Goal: Register for event/course

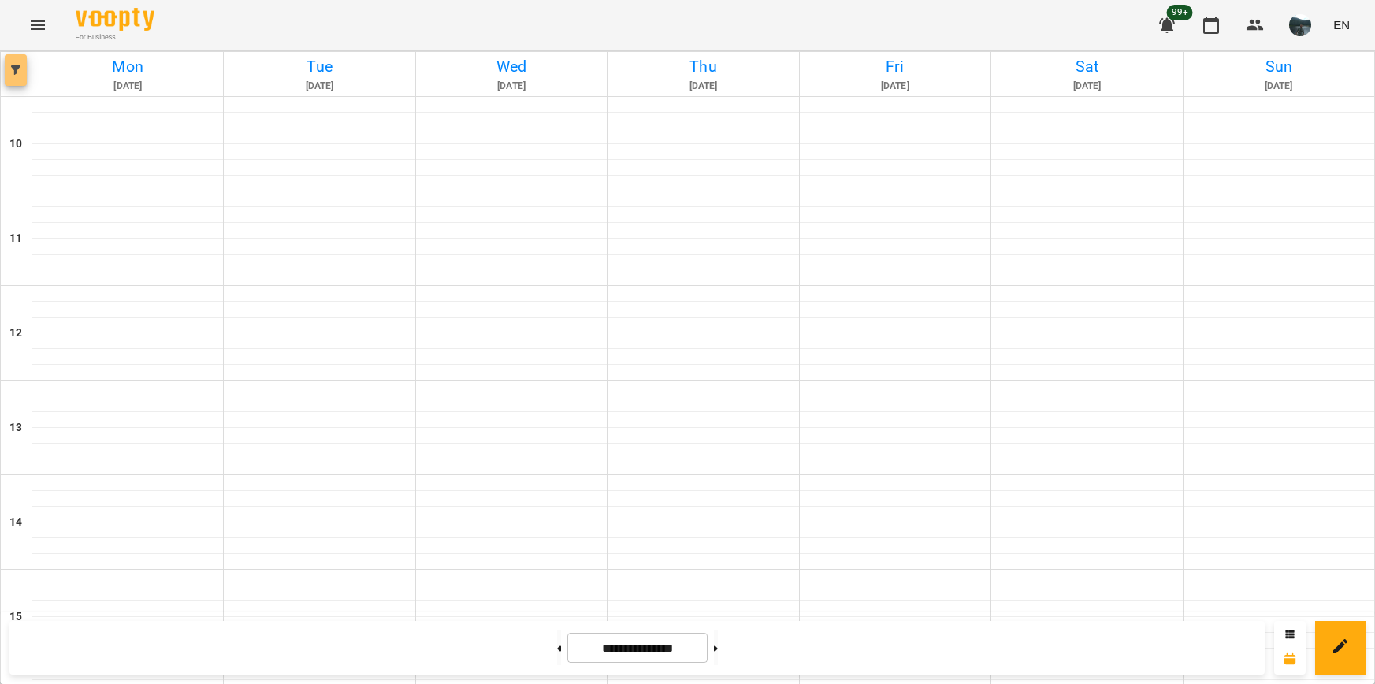
click at [17, 75] on button "button" at bounding box center [16, 70] width 22 height 32
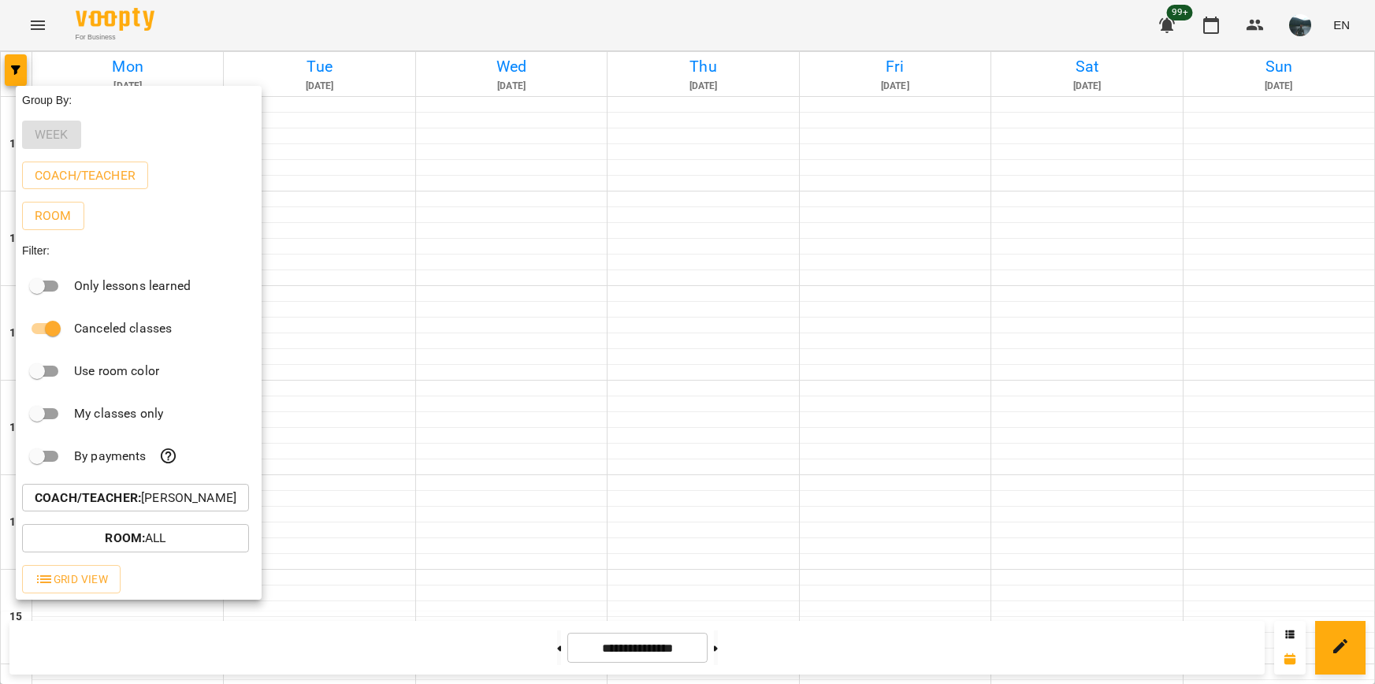
click at [200, 504] on p "Coach/Teacher : [PERSON_NAME]" at bounding box center [136, 498] width 202 height 19
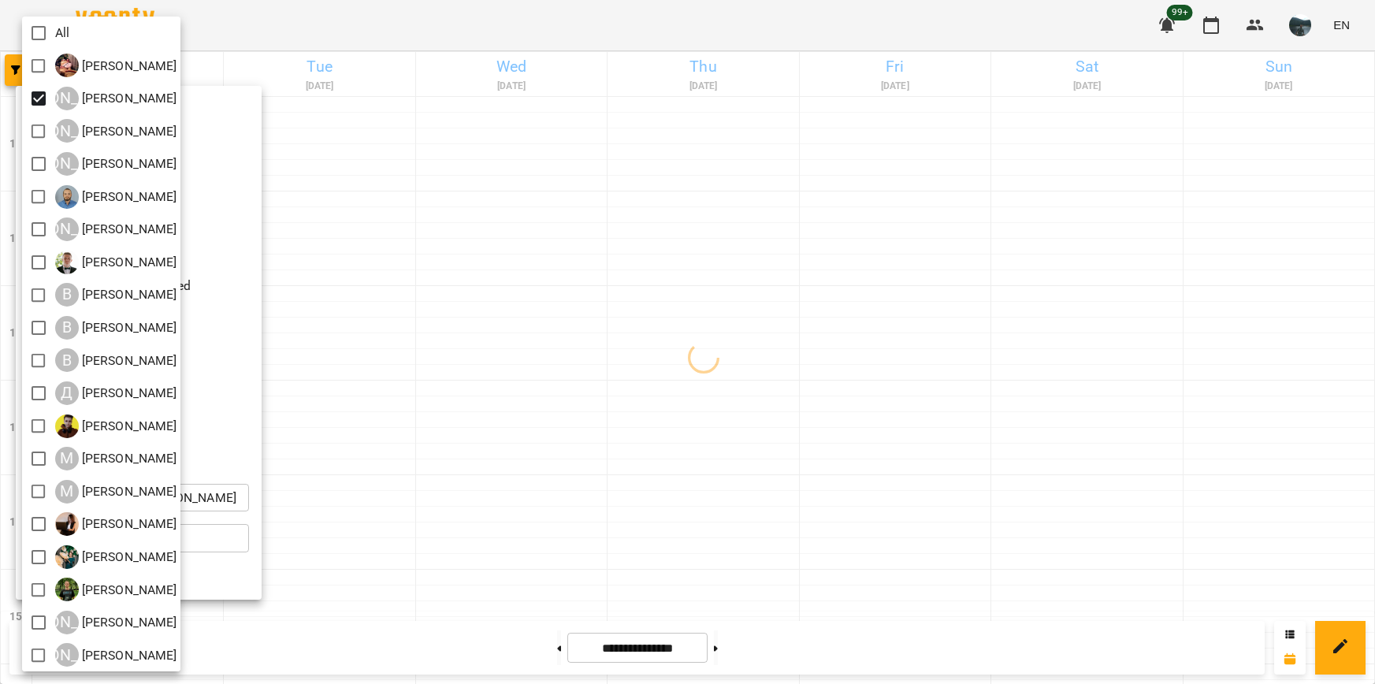
click at [500, 245] on div at bounding box center [687, 342] width 1375 height 684
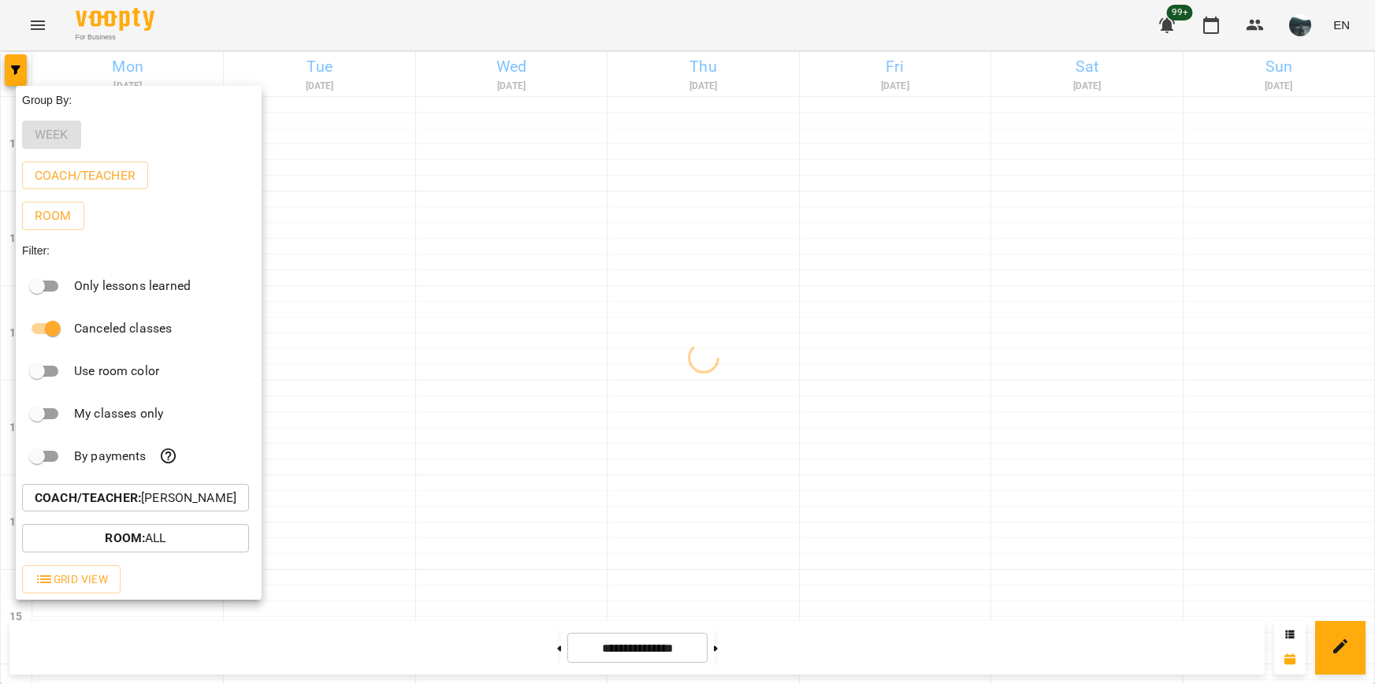
click at [665, 209] on div at bounding box center [687, 342] width 1375 height 684
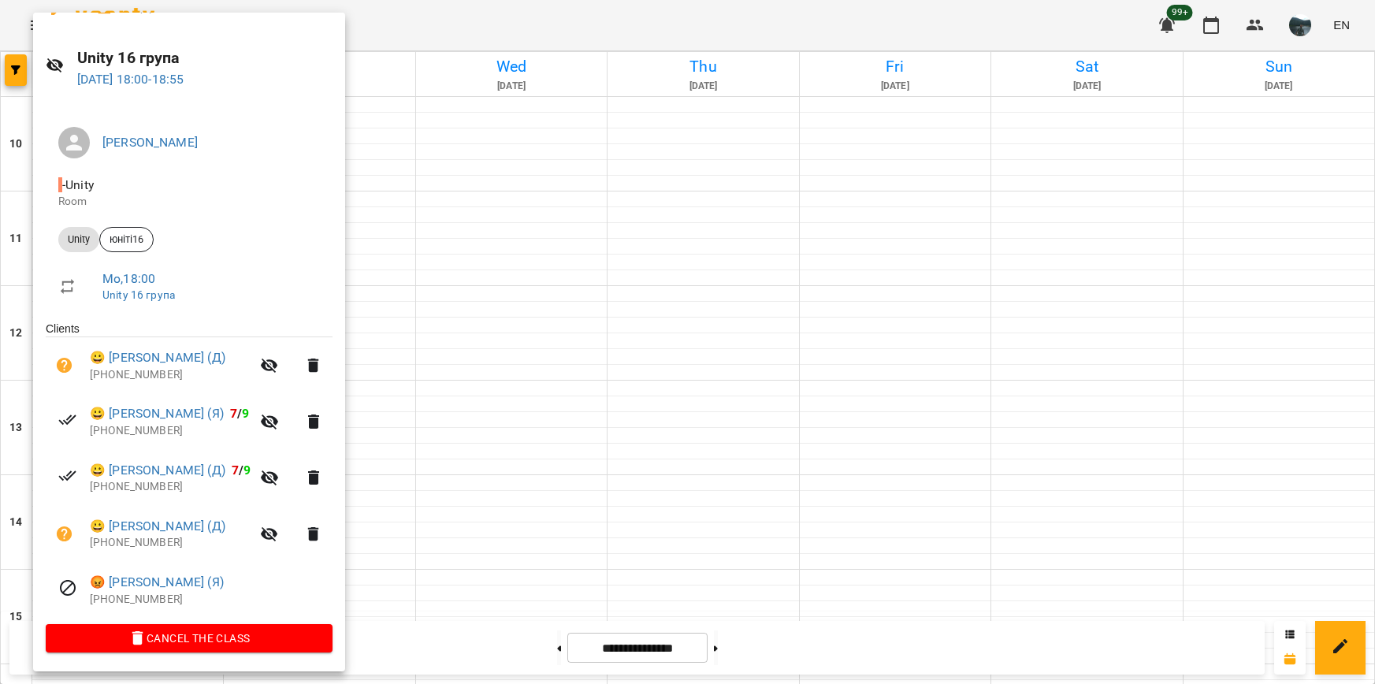
scroll to position [32, 0]
click at [18, 58] on div at bounding box center [687, 342] width 1375 height 684
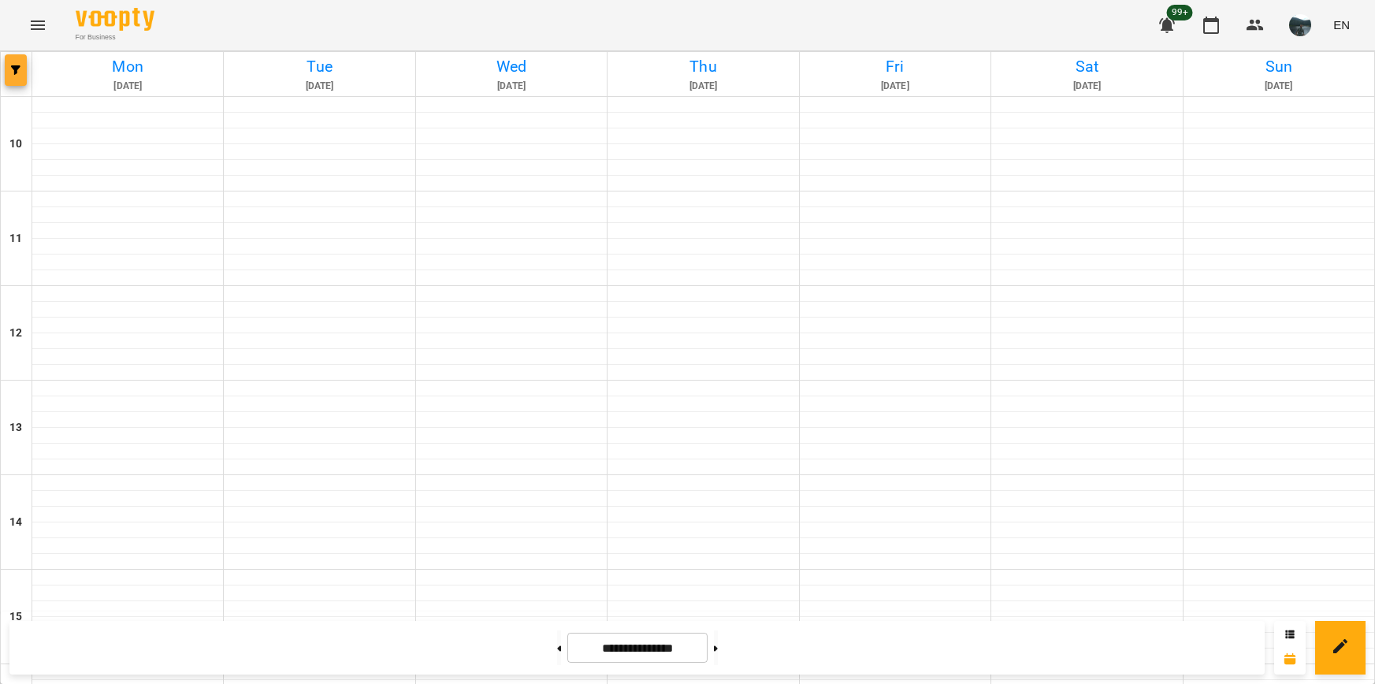
click at [8, 73] on span "button" at bounding box center [16, 69] width 22 height 9
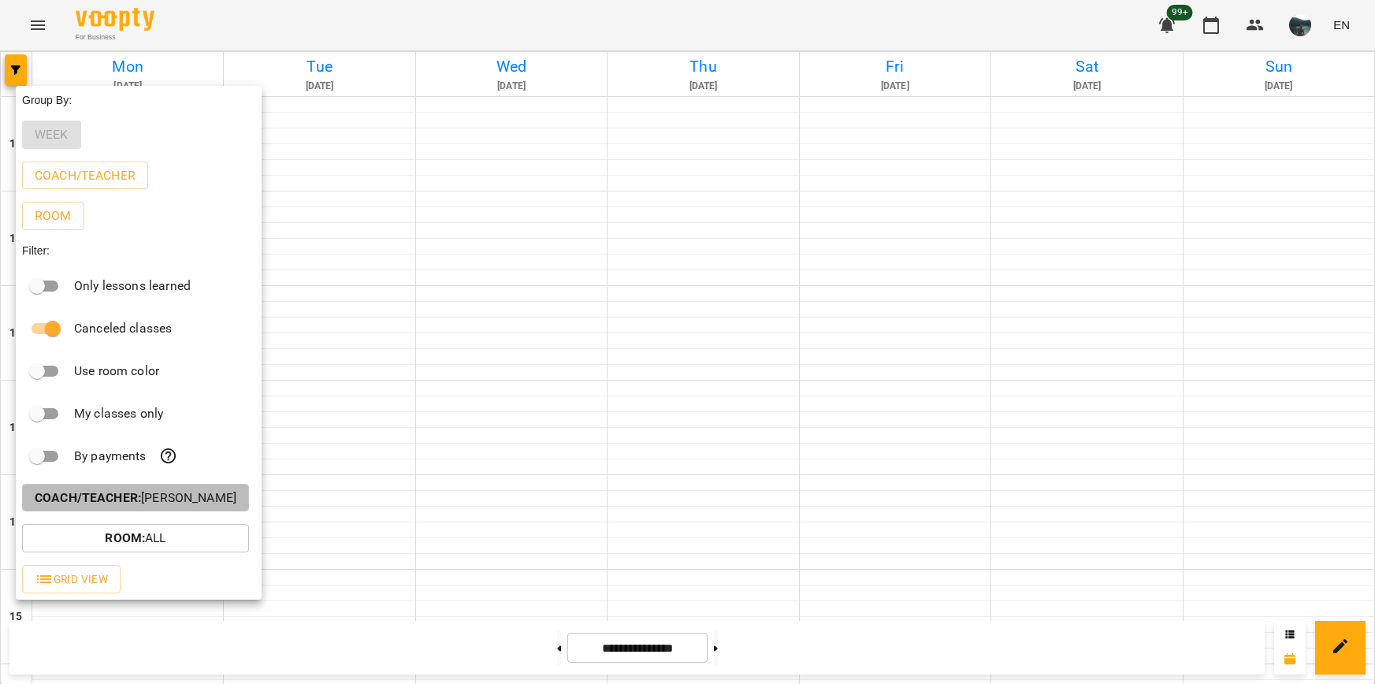
click at [153, 508] on p "Coach/Teacher : [PERSON_NAME]" at bounding box center [136, 498] width 202 height 19
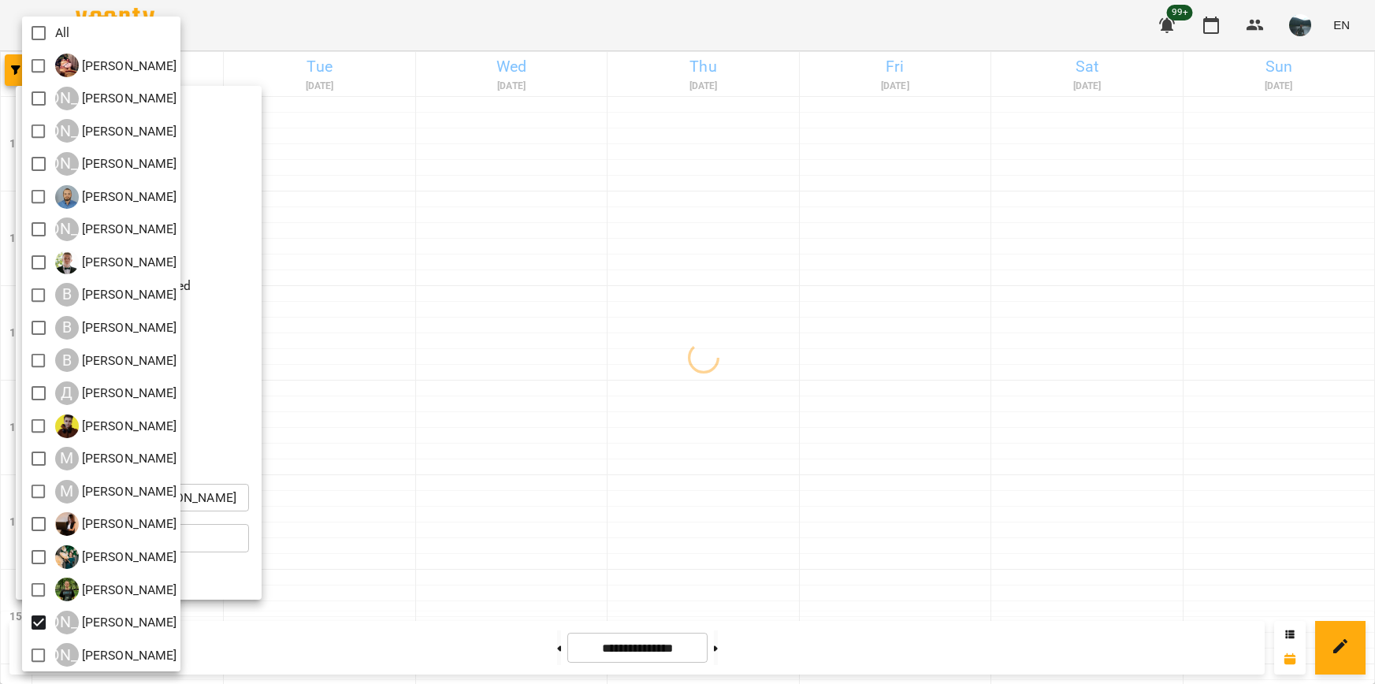
drag, startPoint x: 542, startPoint y: 530, endPoint x: 557, endPoint y: 528, distance: 15.1
click at [557, 528] on div at bounding box center [687, 342] width 1375 height 684
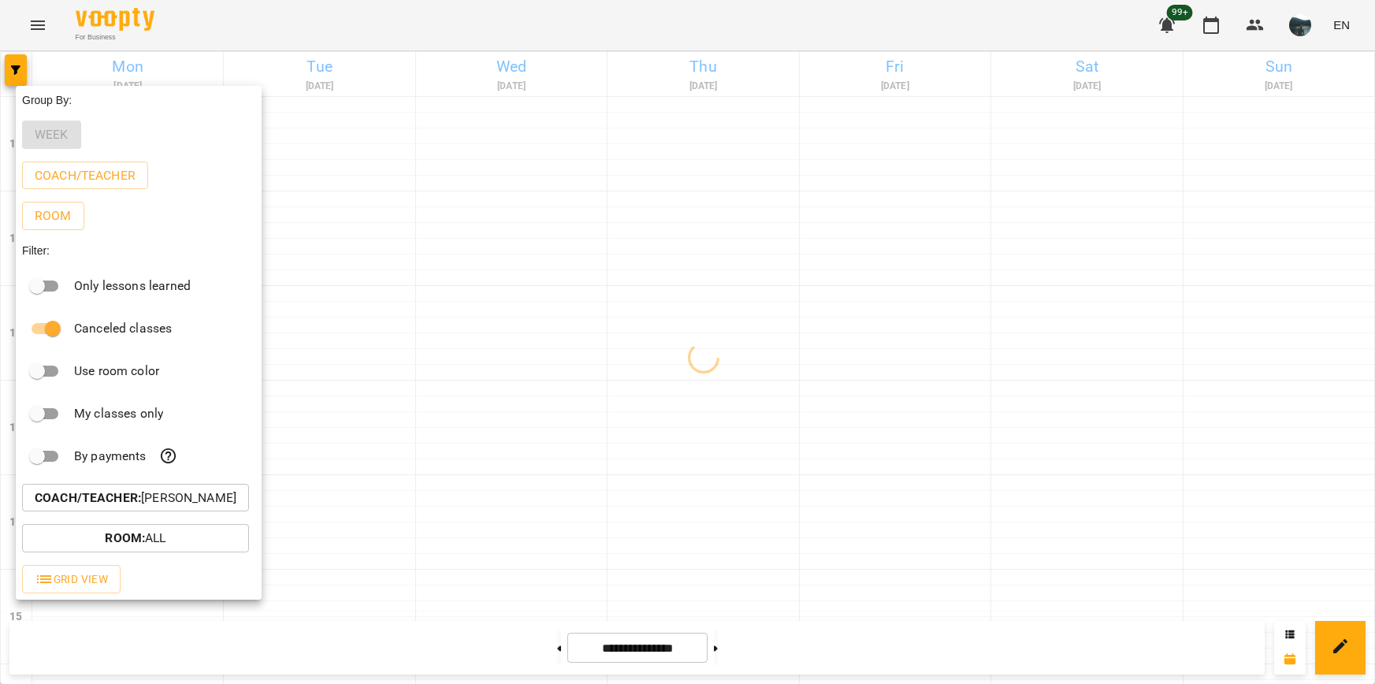
click at [646, 489] on div at bounding box center [687, 342] width 1375 height 684
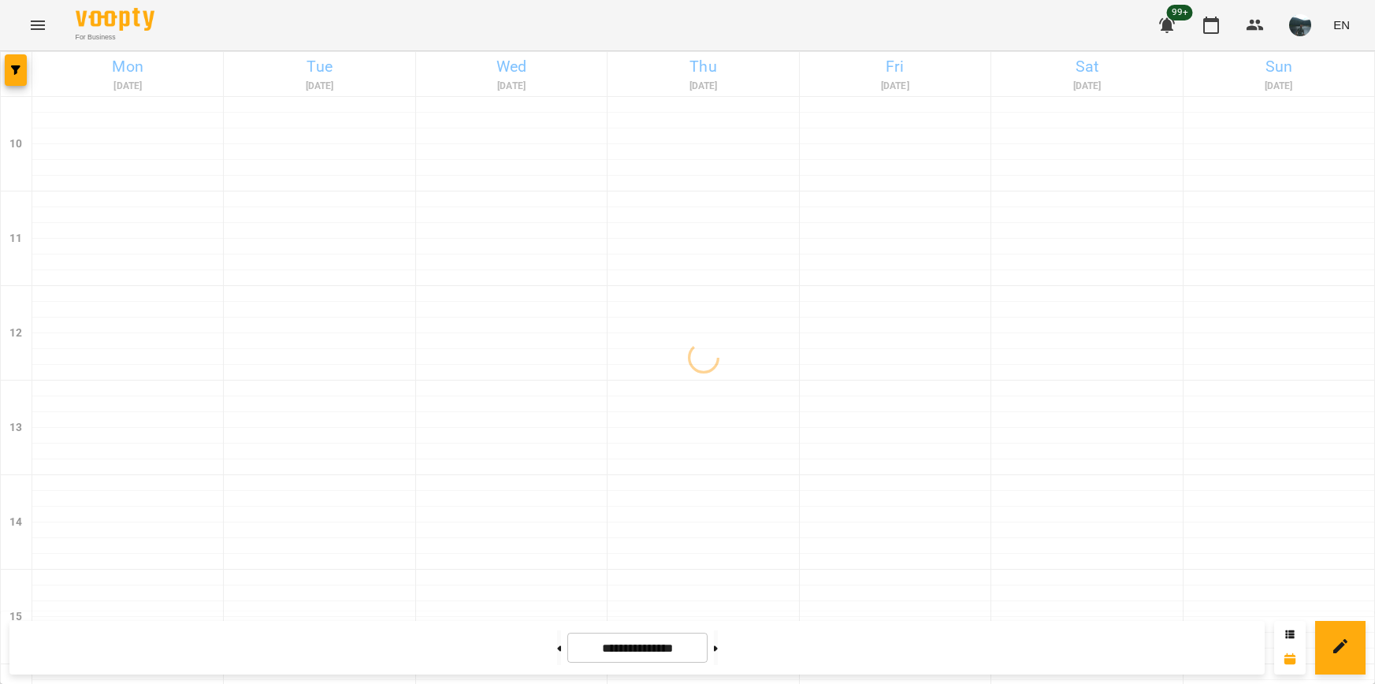
scroll to position [552, 0]
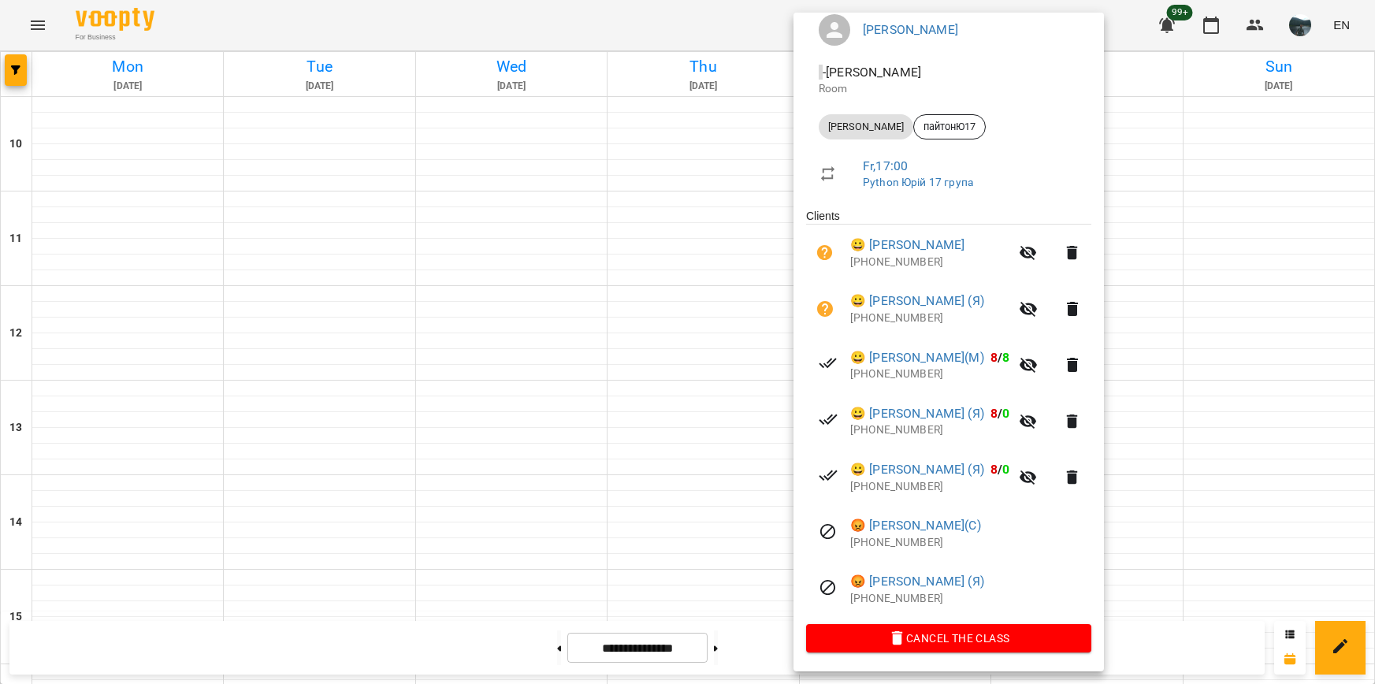
scroll to position [145, 0]
click at [1144, 404] on div at bounding box center [687, 342] width 1375 height 684
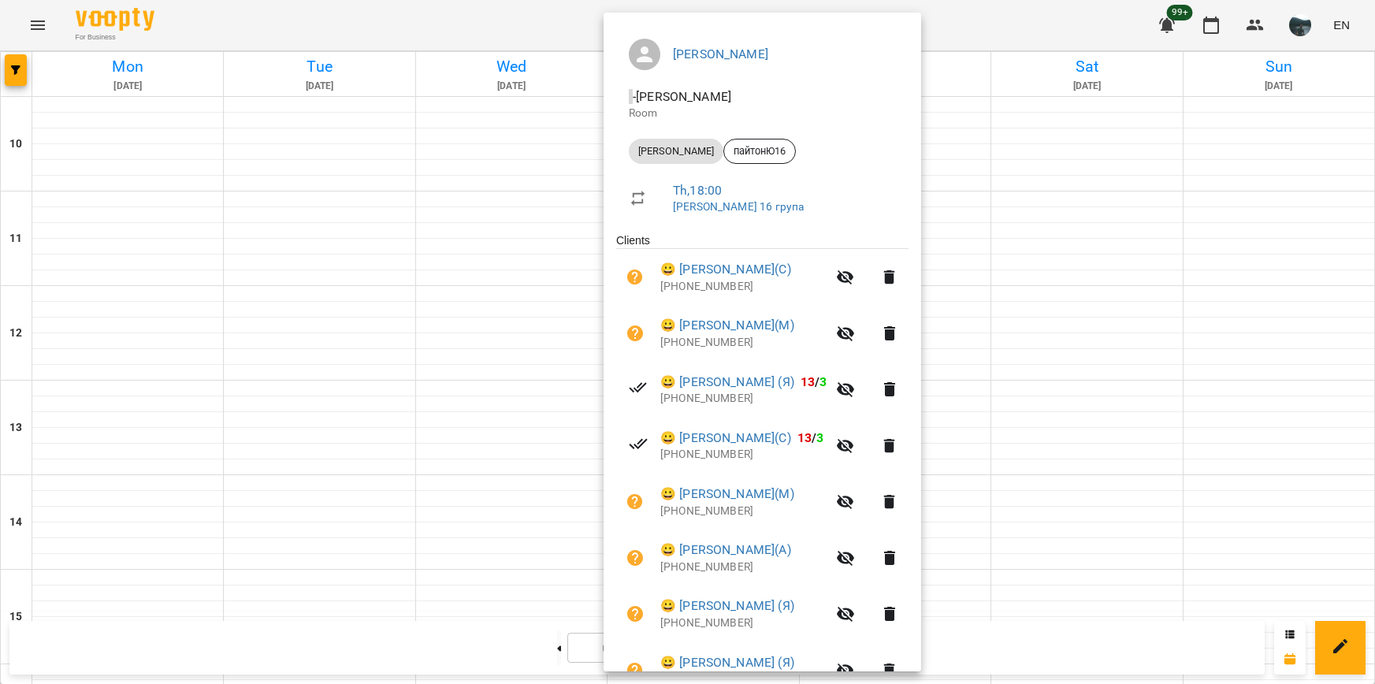
scroll to position [158, 0]
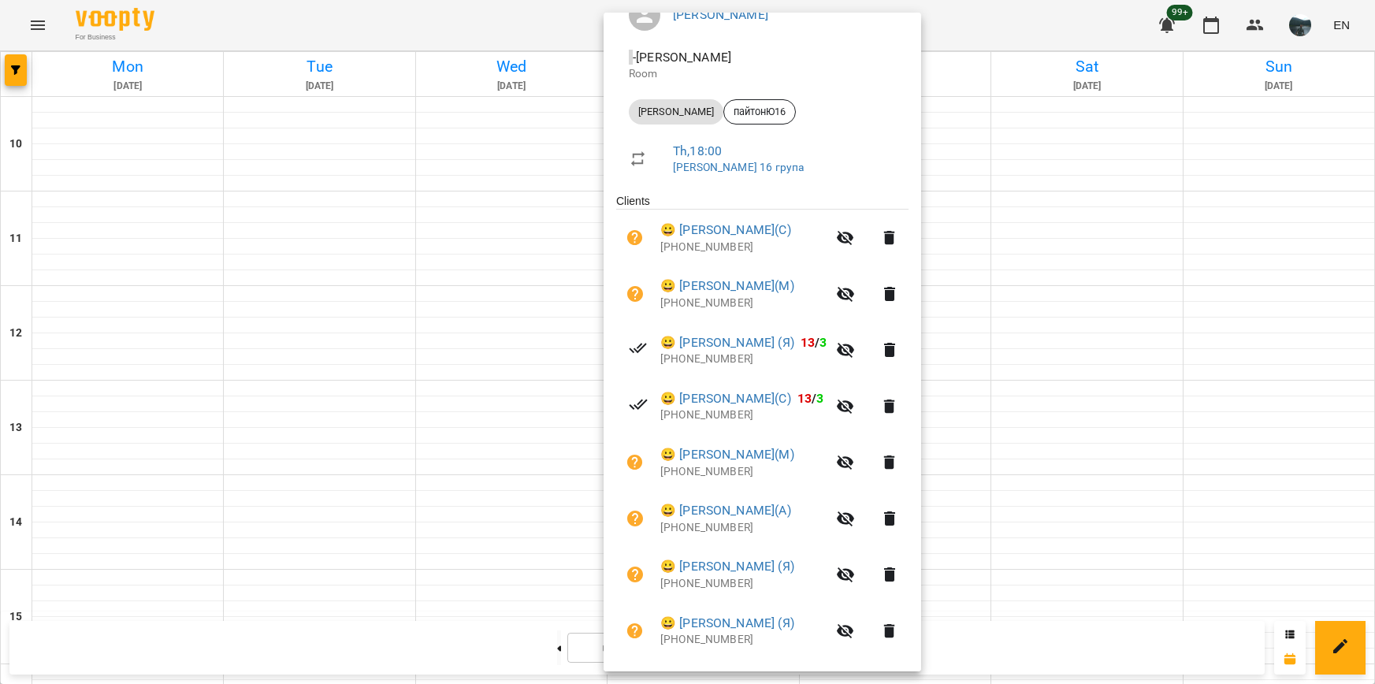
click at [1120, 419] on div at bounding box center [687, 342] width 1375 height 684
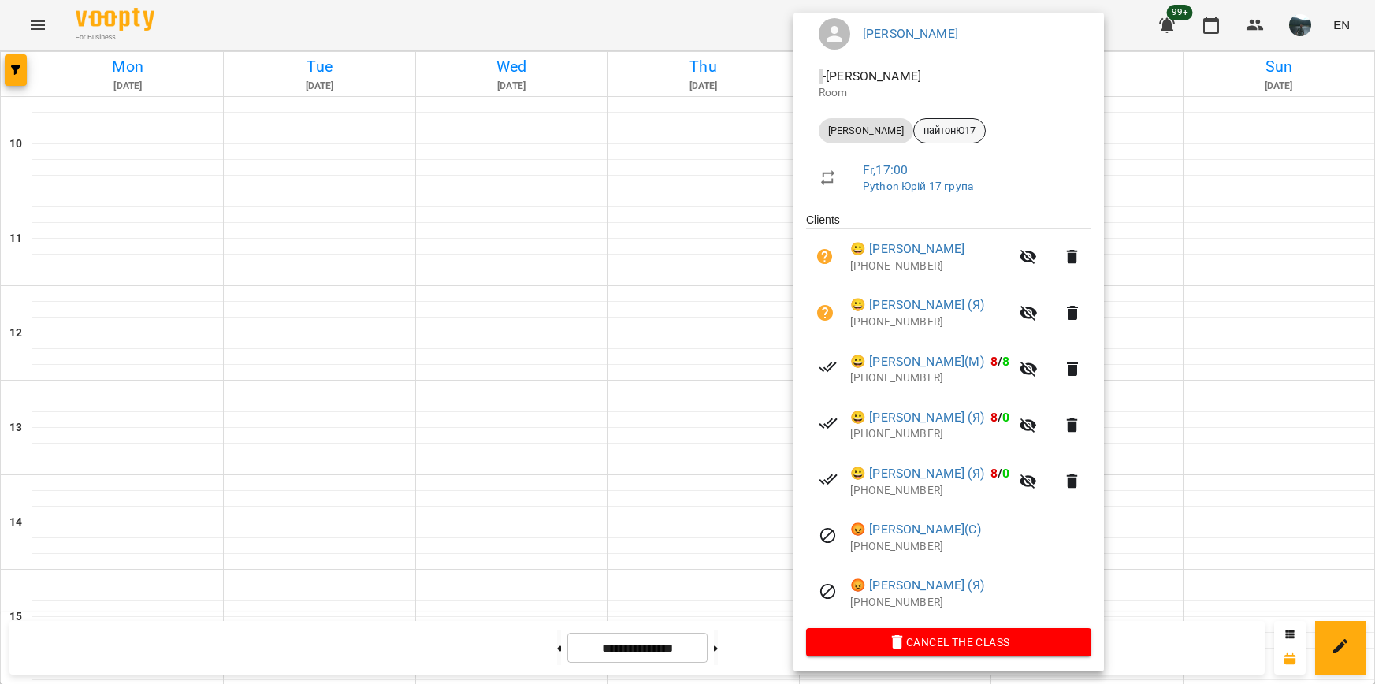
scroll to position [145, 0]
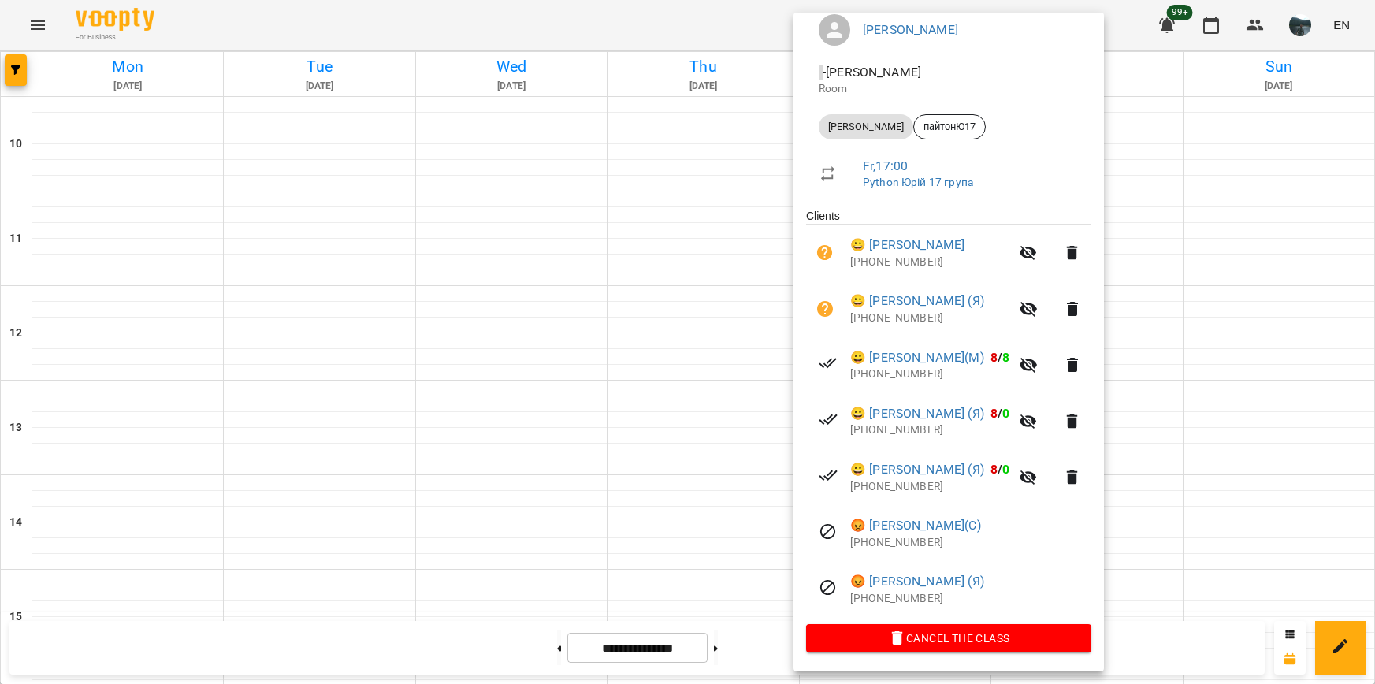
click at [581, 450] on div at bounding box center [687, 342] width 1375 height 684
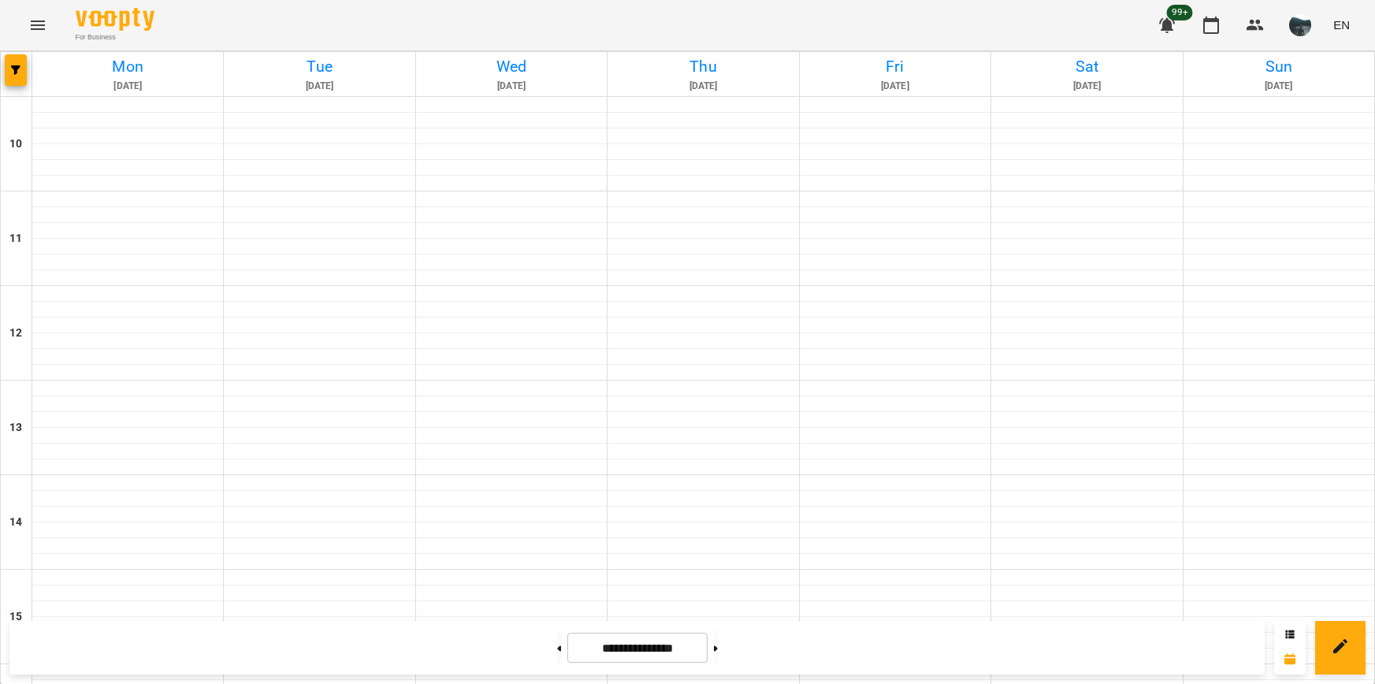
scroll to position [709, 0]
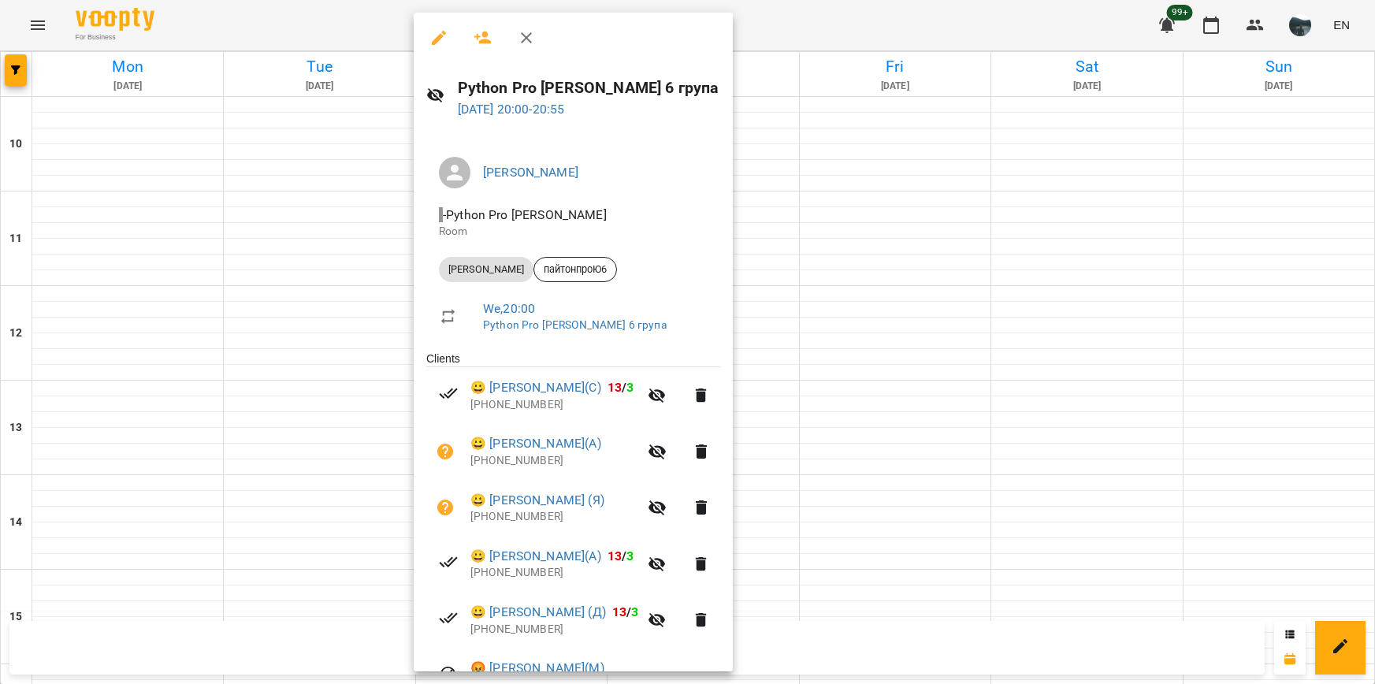
click at [921, 560] on div at bounding box center [687, 342] width 1375 height 684
